Goal: Transaction & Acquisition: Obtain resource

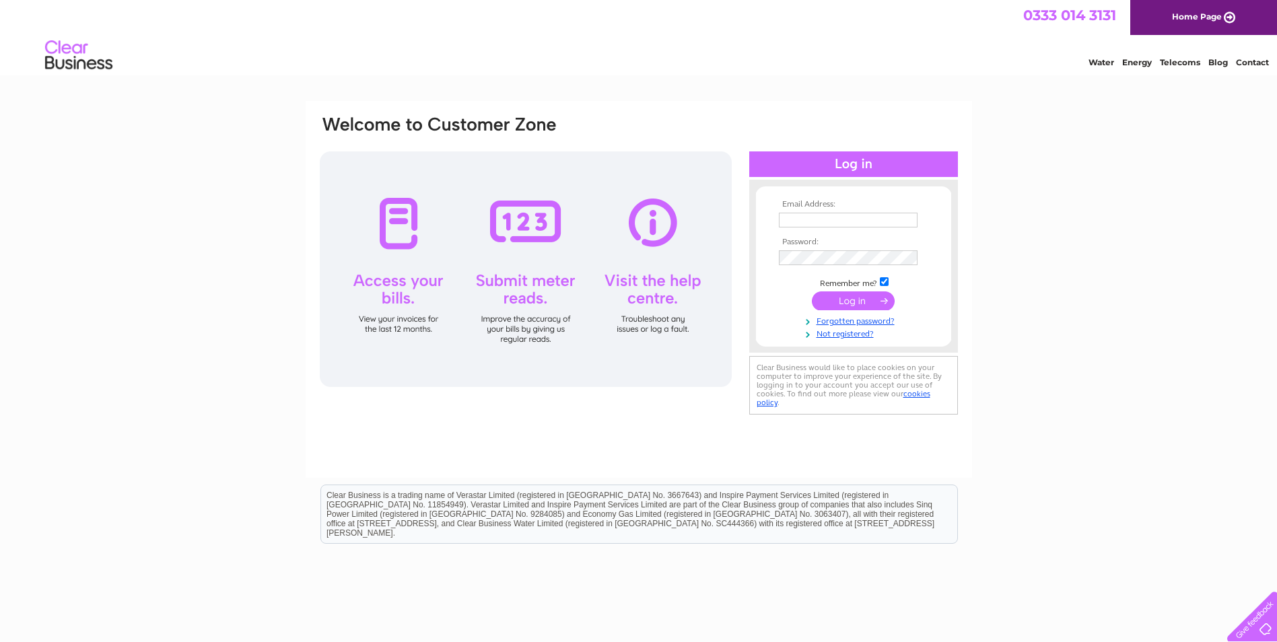
type input "admin@whlpd.com"
click at [846, 295] on input "submit" at bounding box center [853, 301] width 83 height 19
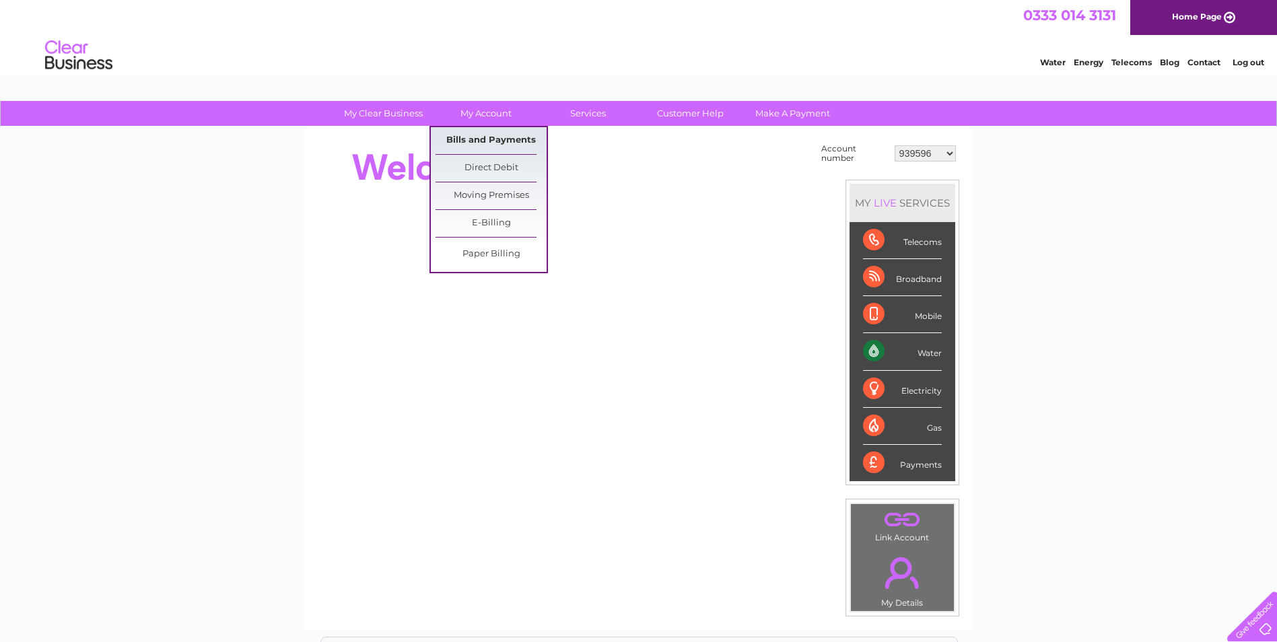
click at [493, 135] on link "Bills and Payments" at bounding box center [491, 140] width 111 height 27
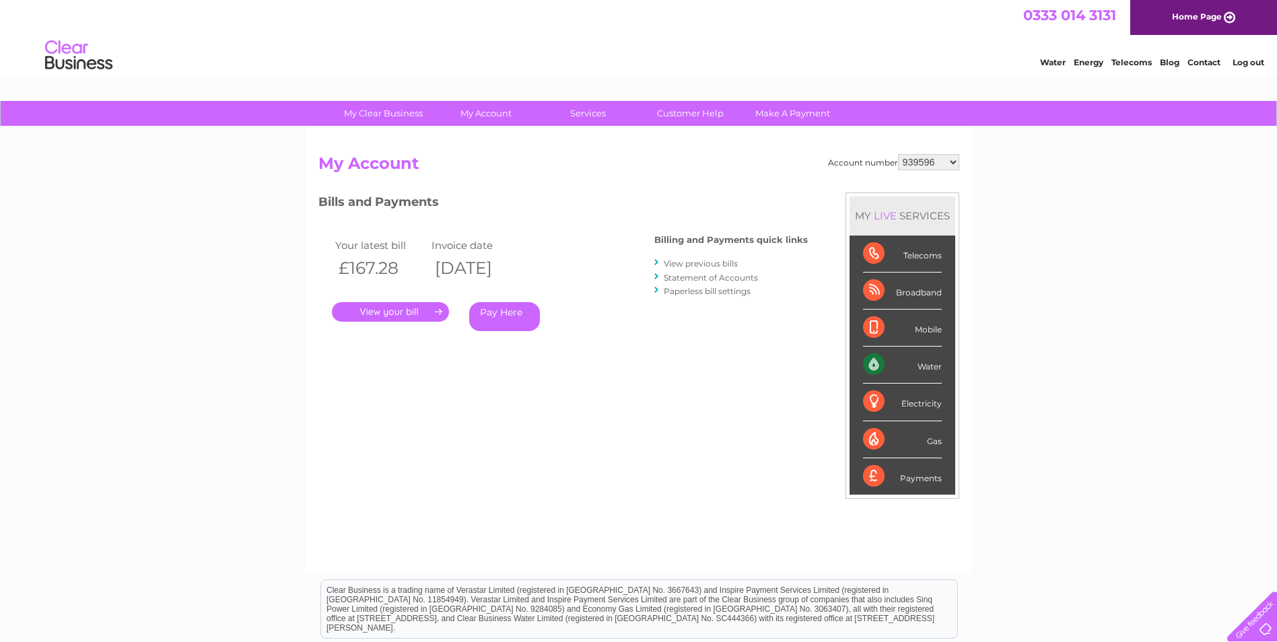
click at [938, 164] on select "939596 981551 30274349 30277375 30290403 30308160" at bounding box center [928, 162] width 61 height 16
select select "30277375"
click at [898, 154] on select "939596 981551 30274349 30277375 30290403 30308160" at bounding box center [928, 162] width 61 height 16
click at [407, 309] on link "." at bounding box center [390, 312] width 117 height 20
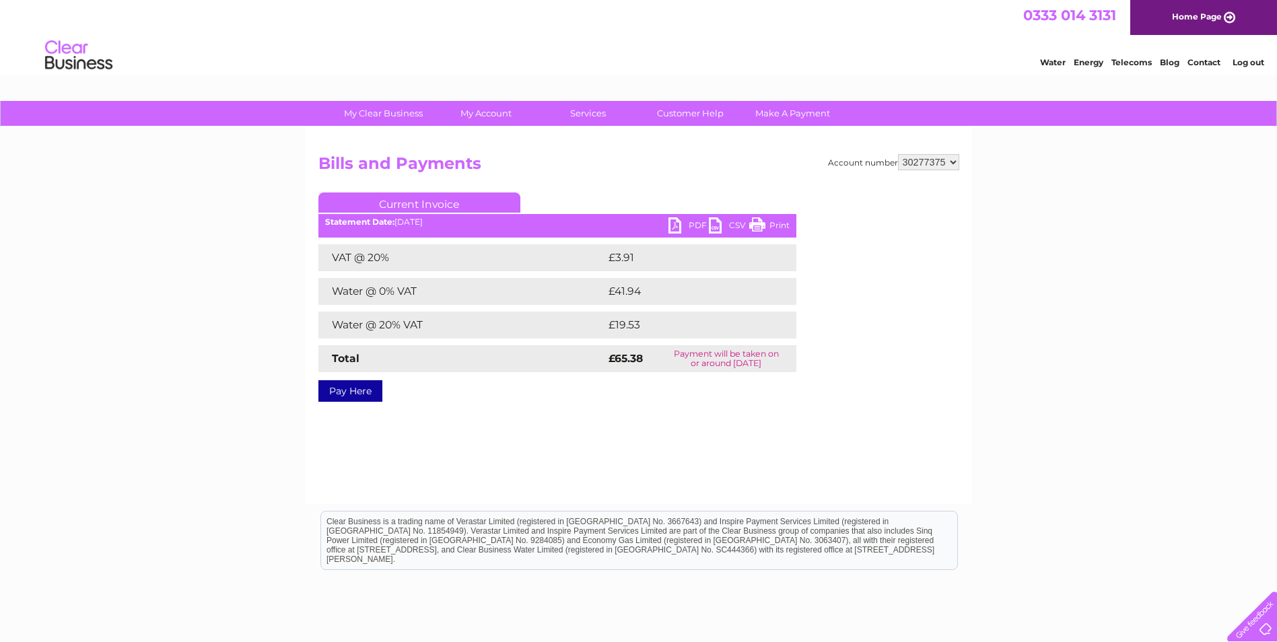
click at [682, 228] on link "PDF" at bounding box center [689, 227] width 40 height 20
click at [927, 164] on select "939596 981551 30274349 30277375 30290403 30308160" at bounding box center [928, 162] width 61 height 16
select select "30290403"
click at [898, 154] on select "939596 981551 30274349 30277375 30290403 30308160" at bounding box center [928, 162] width 61 height 16
click at [691, 224] on link "PDF" at bounding box center [689, 227] width 40 height 20
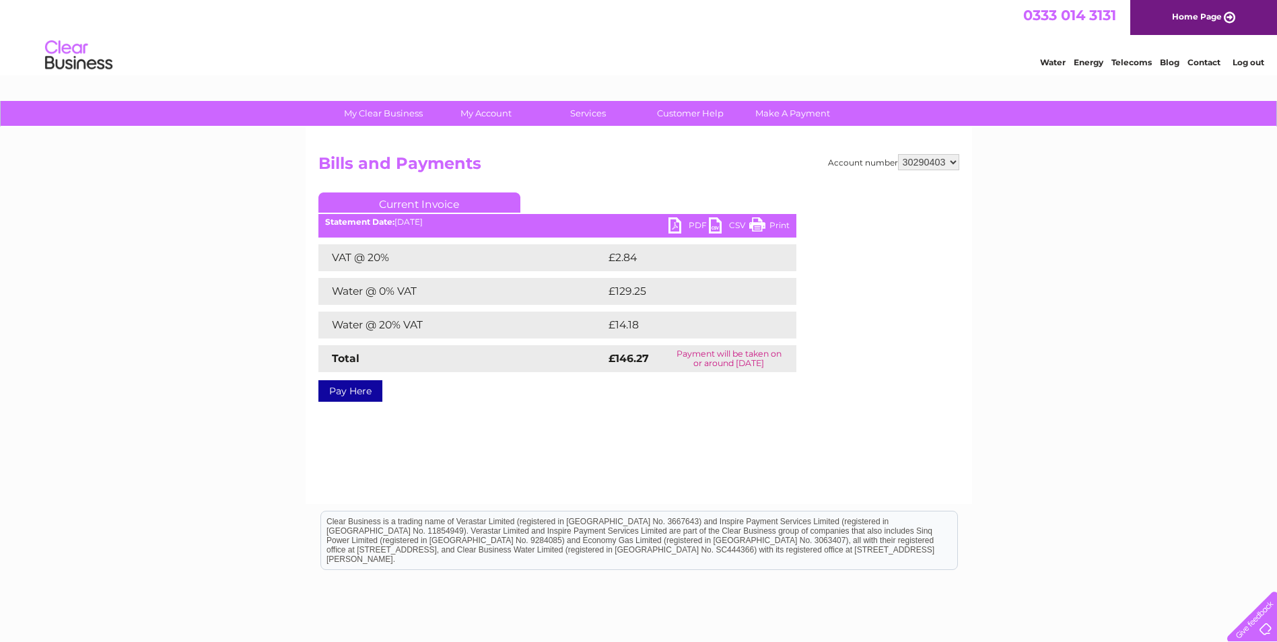
click at [929, 161] on select "939596 981551 30274349 30277375 30290403 30308160" at bounding box center [928, 162] width 61 height 16
select select "30308160"
click at [898, 154] on select "939596 981551 30274349 30277375 30290403 30308160" at bounding box center [928, 162] width 61 height 16
click at [696, 224] on link "PDF" at bounding box center [689, 227] width 40 height 20
